Goal: Task Accomplishment & Management: Use online tool/utility

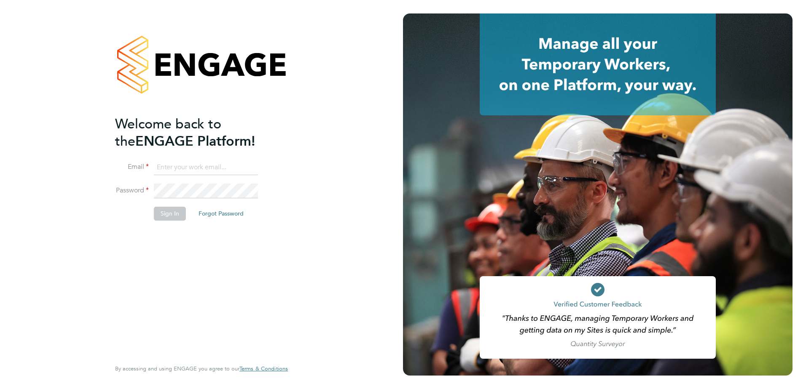
type input "nick.plumridge@konnectrecruit.co.uk"
click at [168, 212] on button "Sign In" at bounding box center [170, 213] width 32 height 13
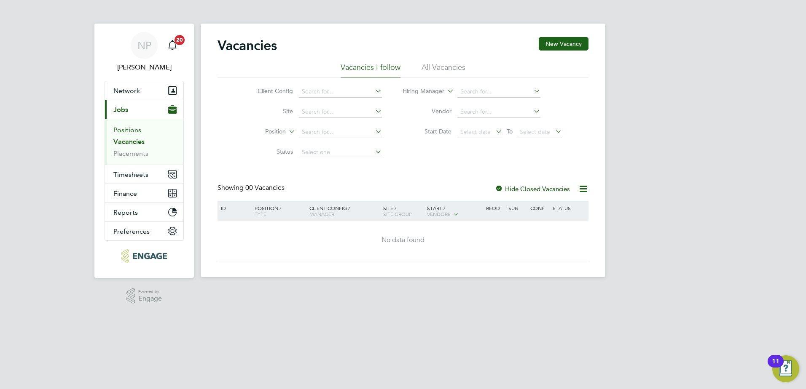
click at [136, 129] on link "Positions" at bounding box center [127, 130] width 28 height 8
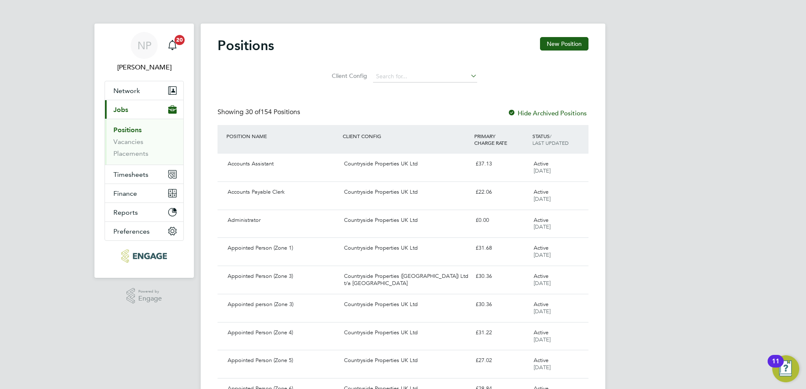
click at [129, 146] on li "Vacancies" at bounding box center [144, 144] width 63 height 12
click at [132, 110] on button "Current page: Jobs" at bounding box center [144, 109] width 78 height 19
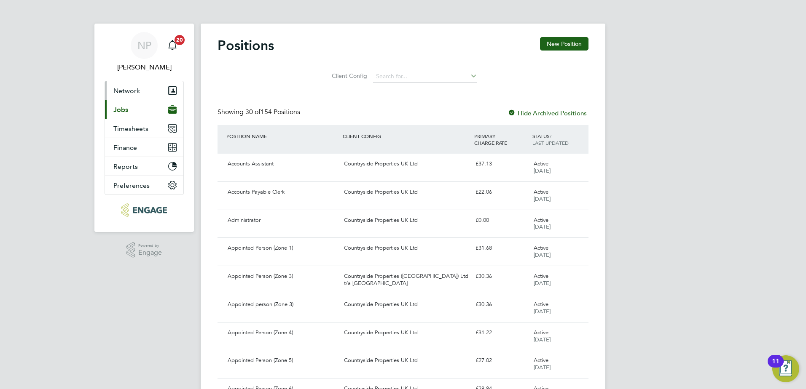
click at [129, 91] on span "Network" at bounding box center [126, 91] width 27 height 8
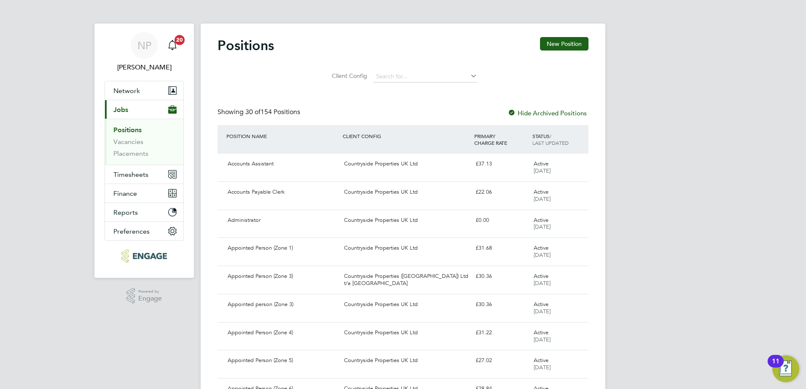
click at [134, 94] on span "Network" at bounding box center [126, 91] width 27 height 8
